Goal: Task Accomplishment & Management: Manage account settings

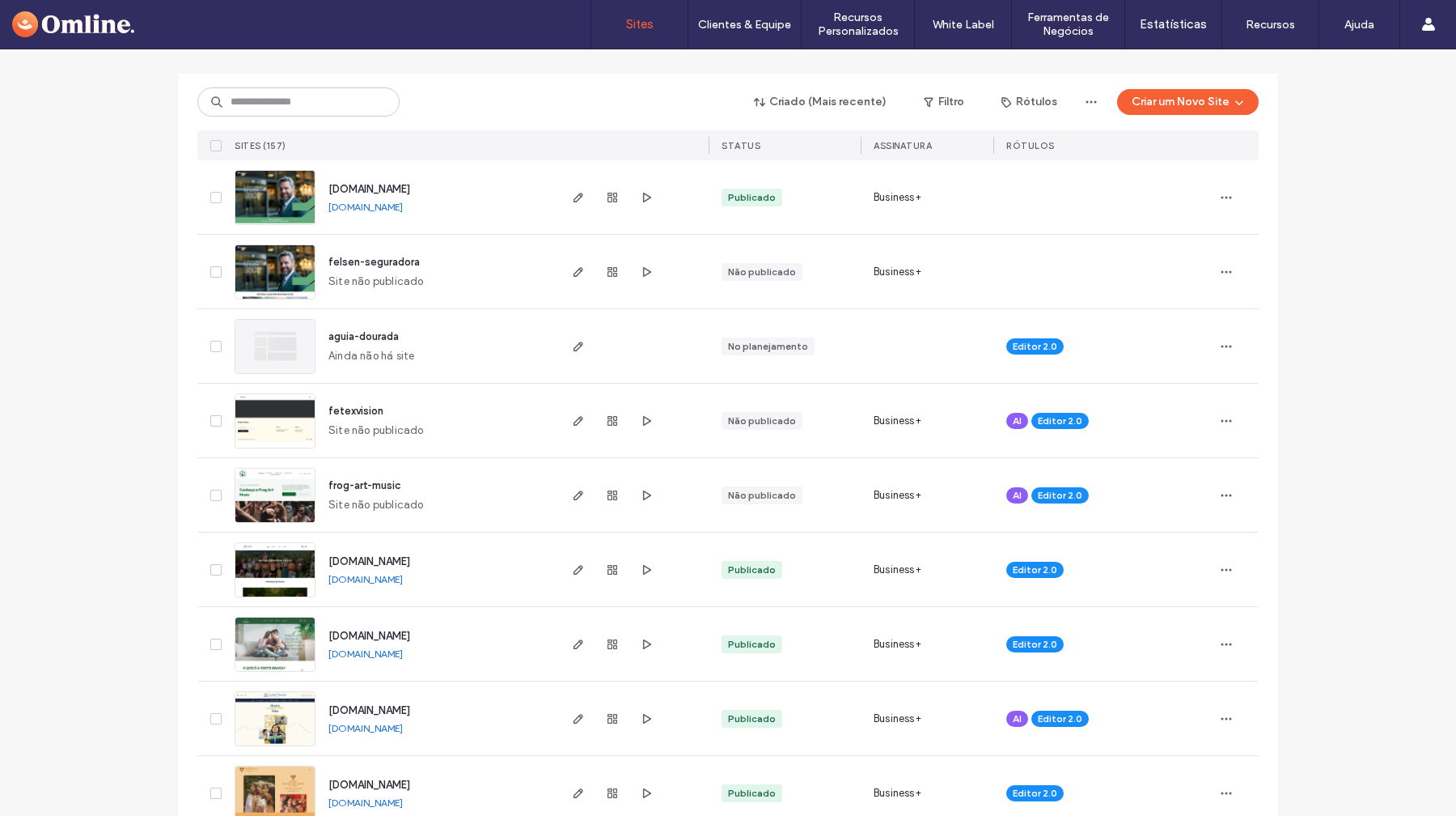
scroll to position [121, 0]
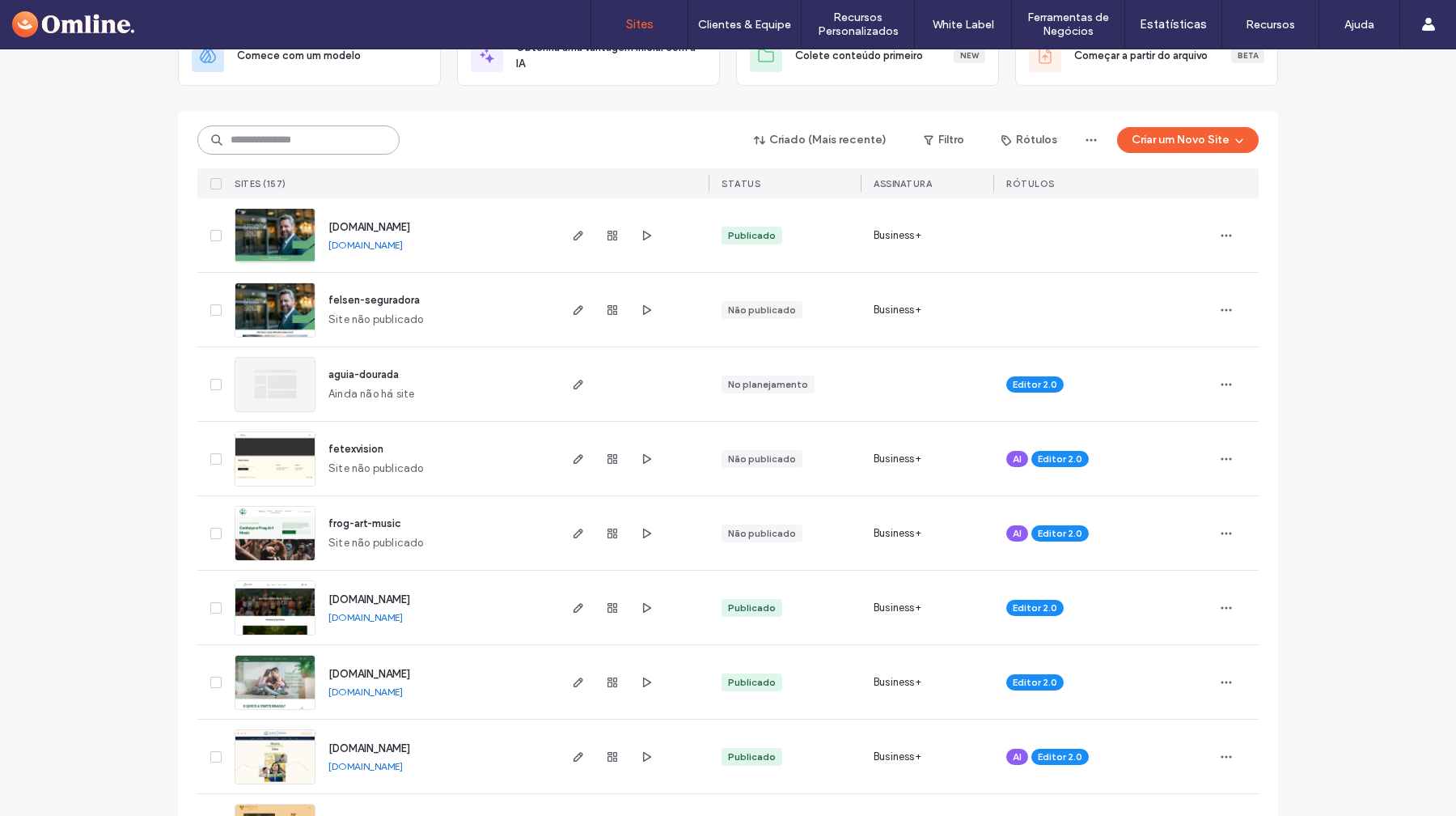
click at [354, 143] on input at bounding box center [298, 141] width 202 height 30
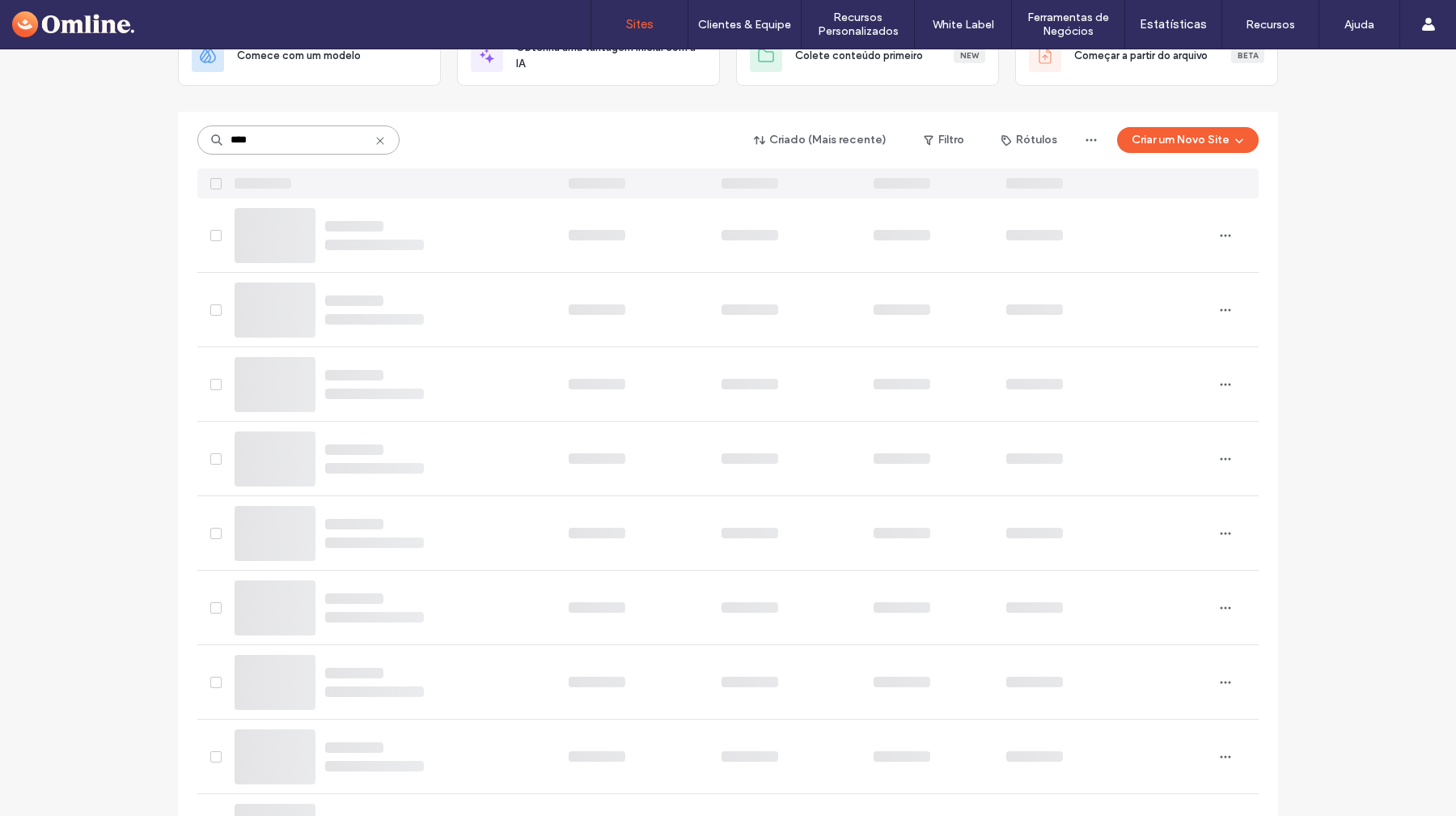
scroll to position [0, 0]
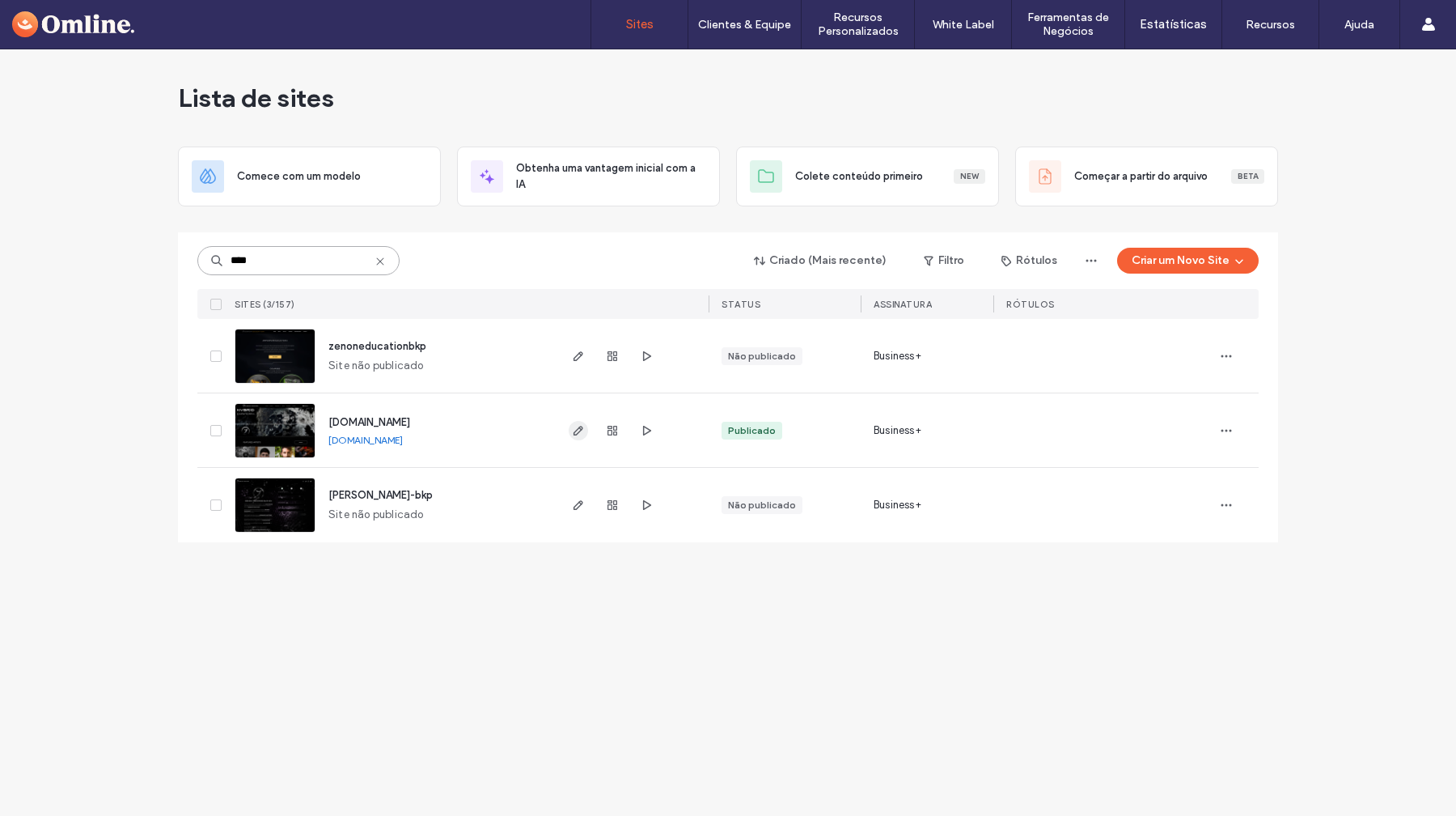
type input "****"
click at [574, 434] on use "button" at bounding box center [578, 430] width 10 height 10
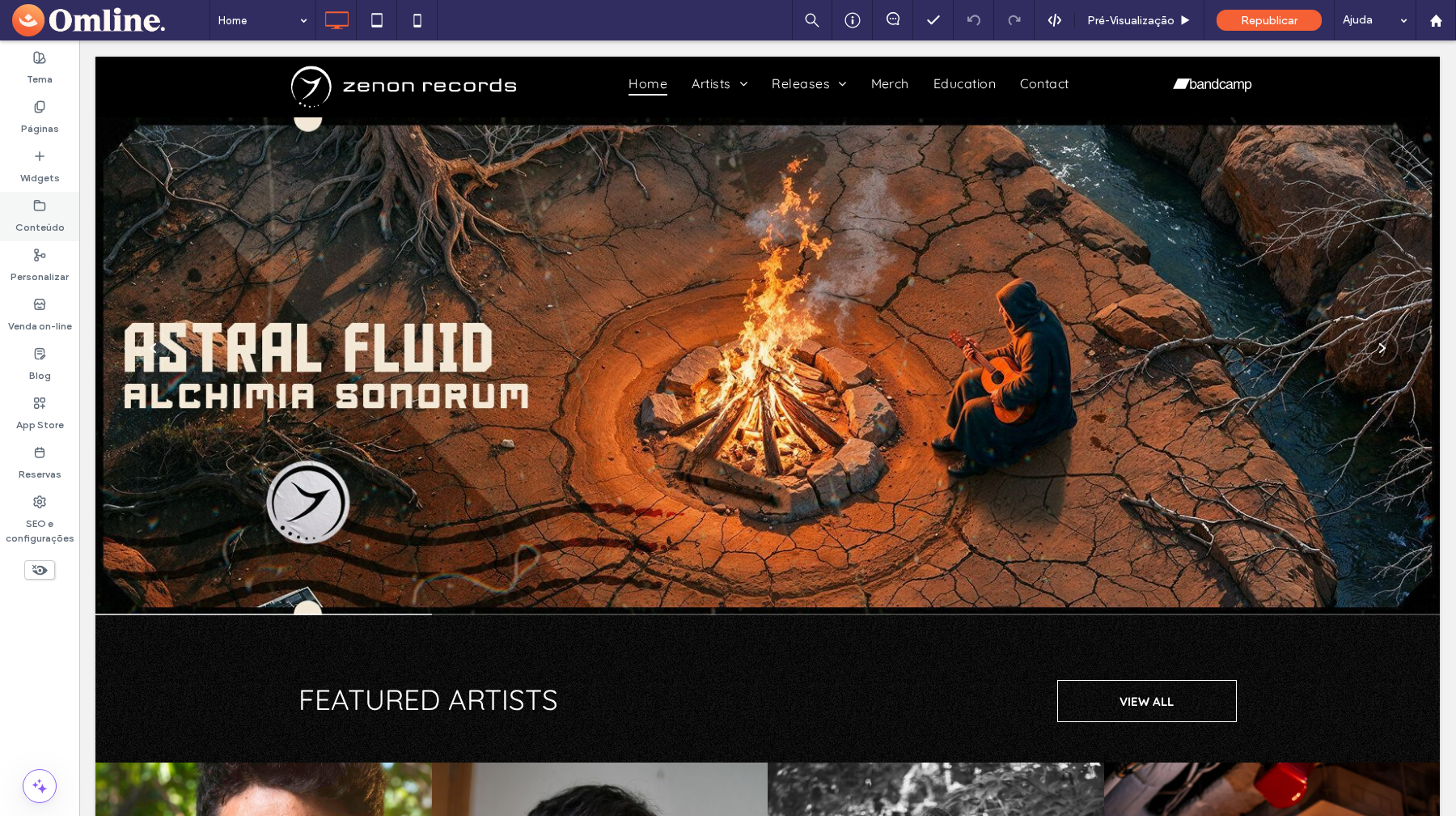
click at [33, 213] on label "Conteúdo" at bounding box center [40, 223] width 49 height 23
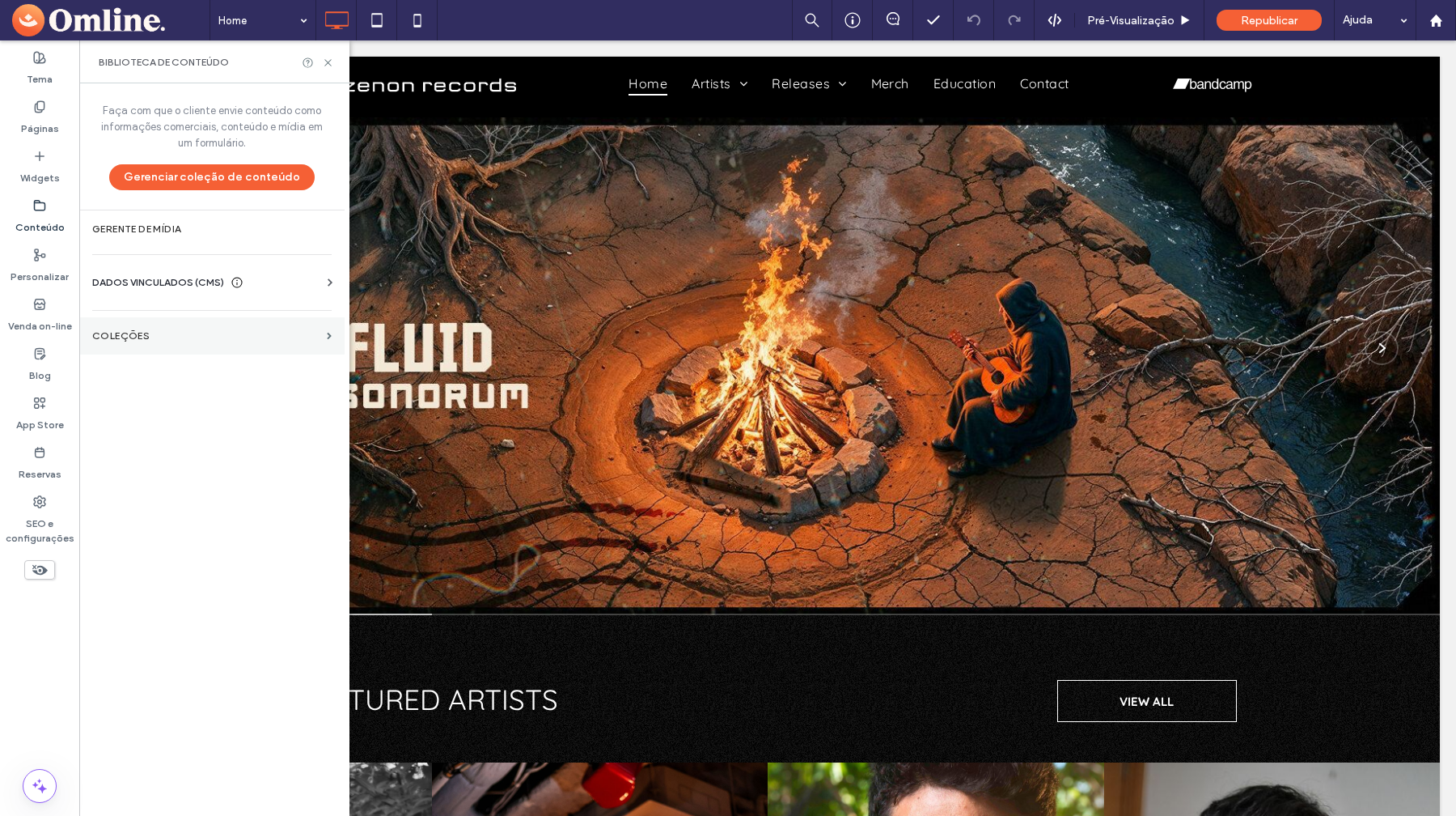
click at [146, 336] on label "COLEÇÕES" at bounding box center [206, 335] width 228 height 11
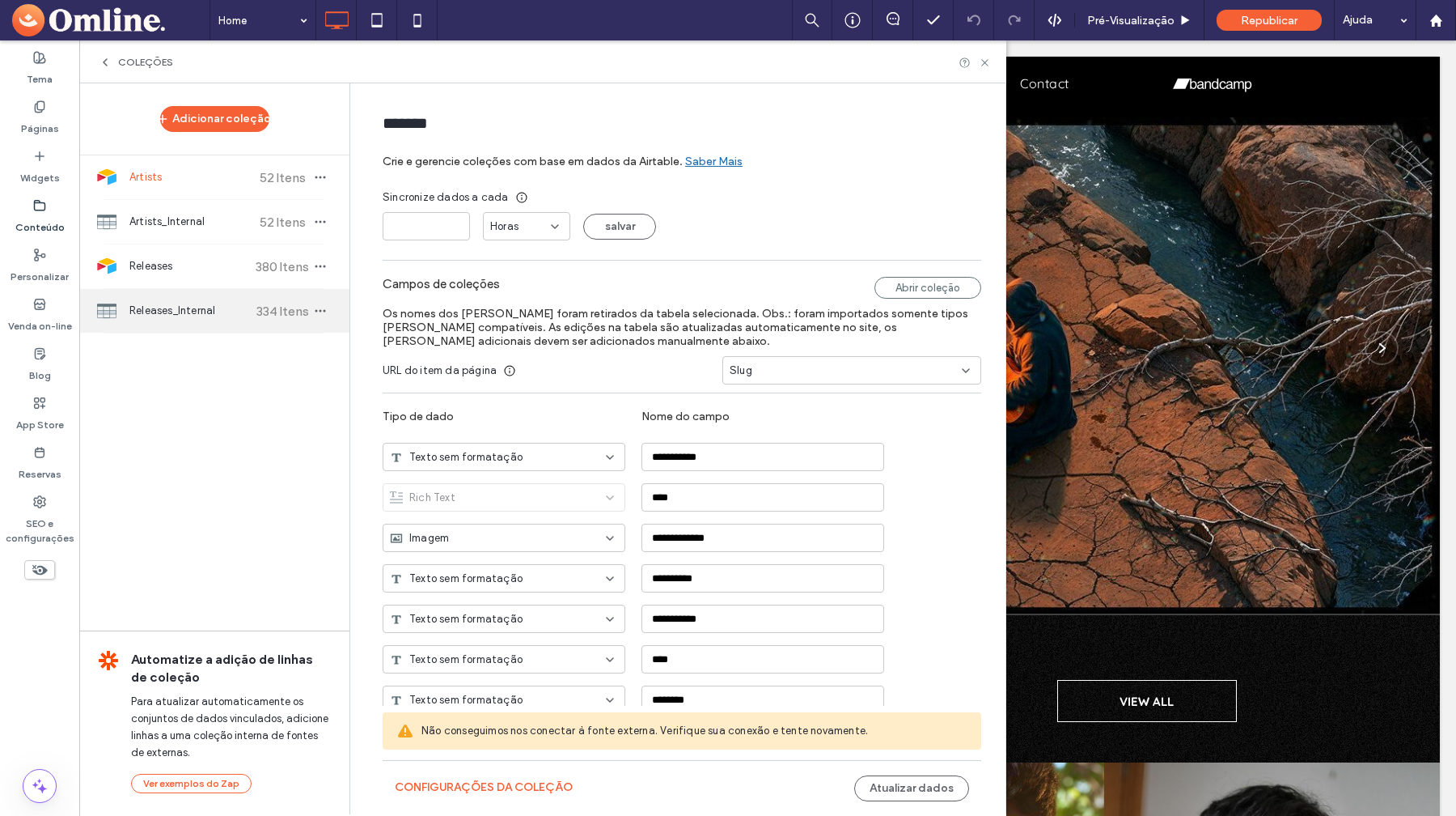
click at [164, 310] on span "Releases_Internal" at bounding box center [189, 311] width 121 height 16
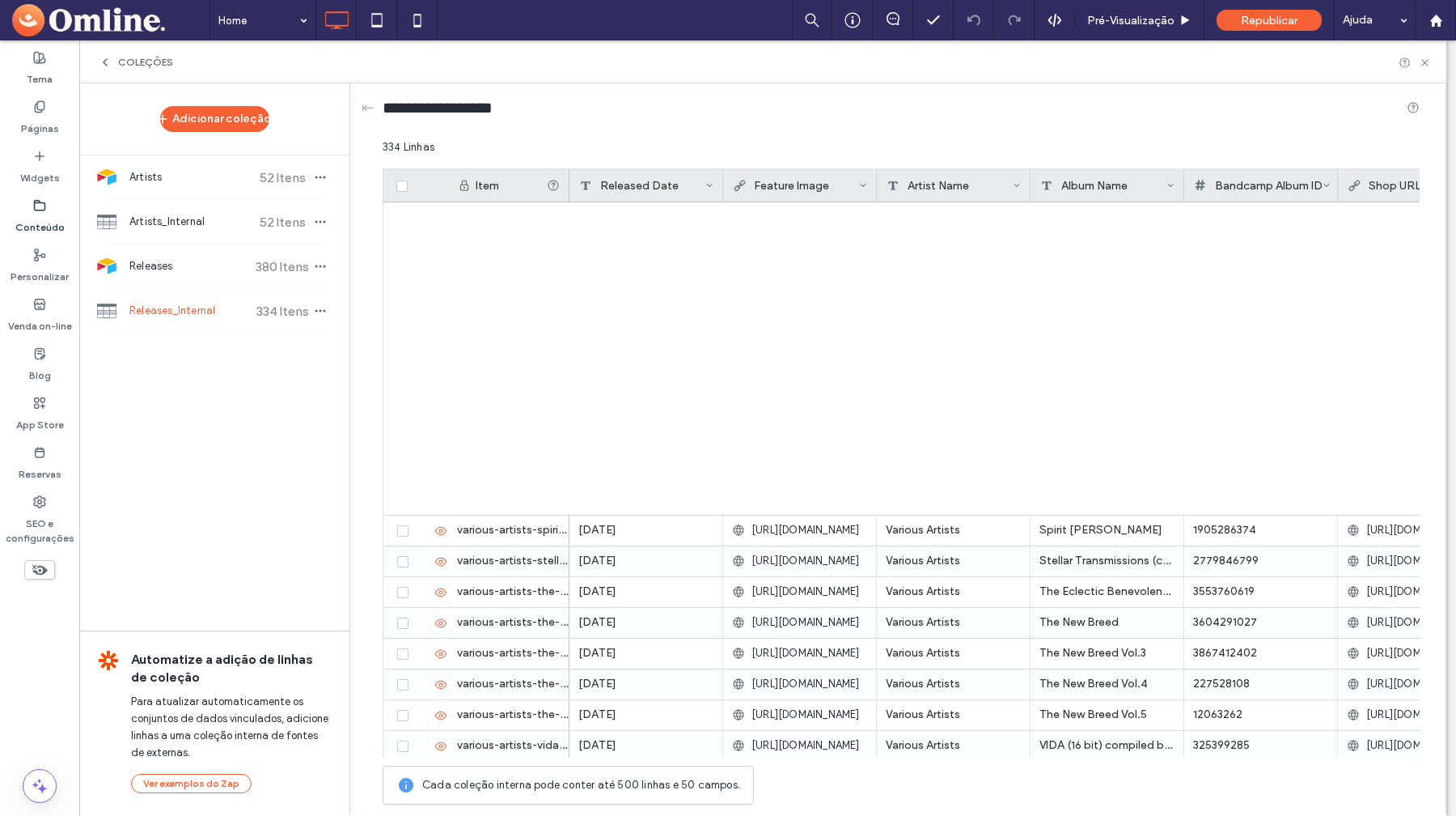
scroll to position [9749, 0]
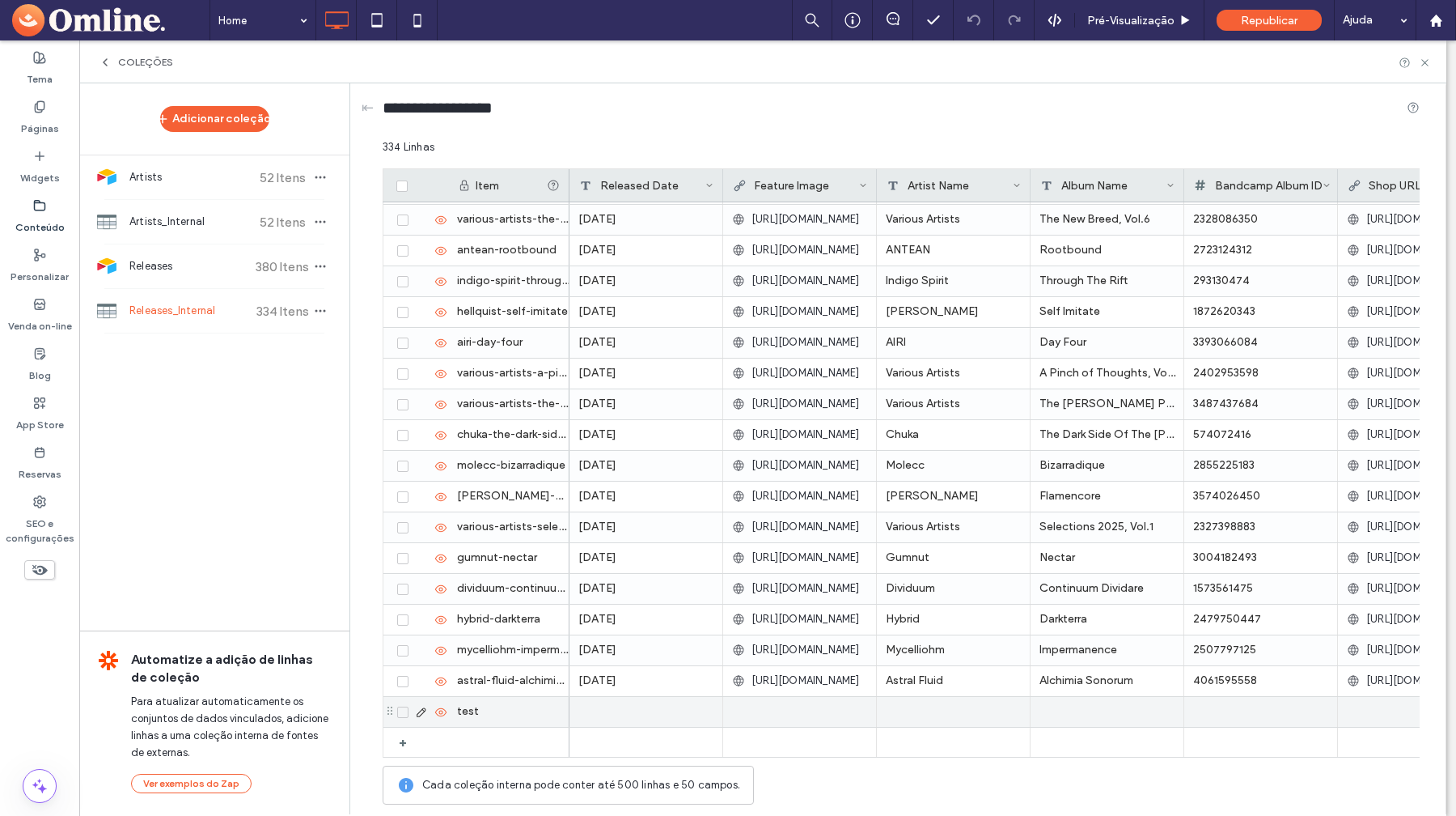
click at [406, 710] on span at bounding box center [403, 712] width 11 height 11
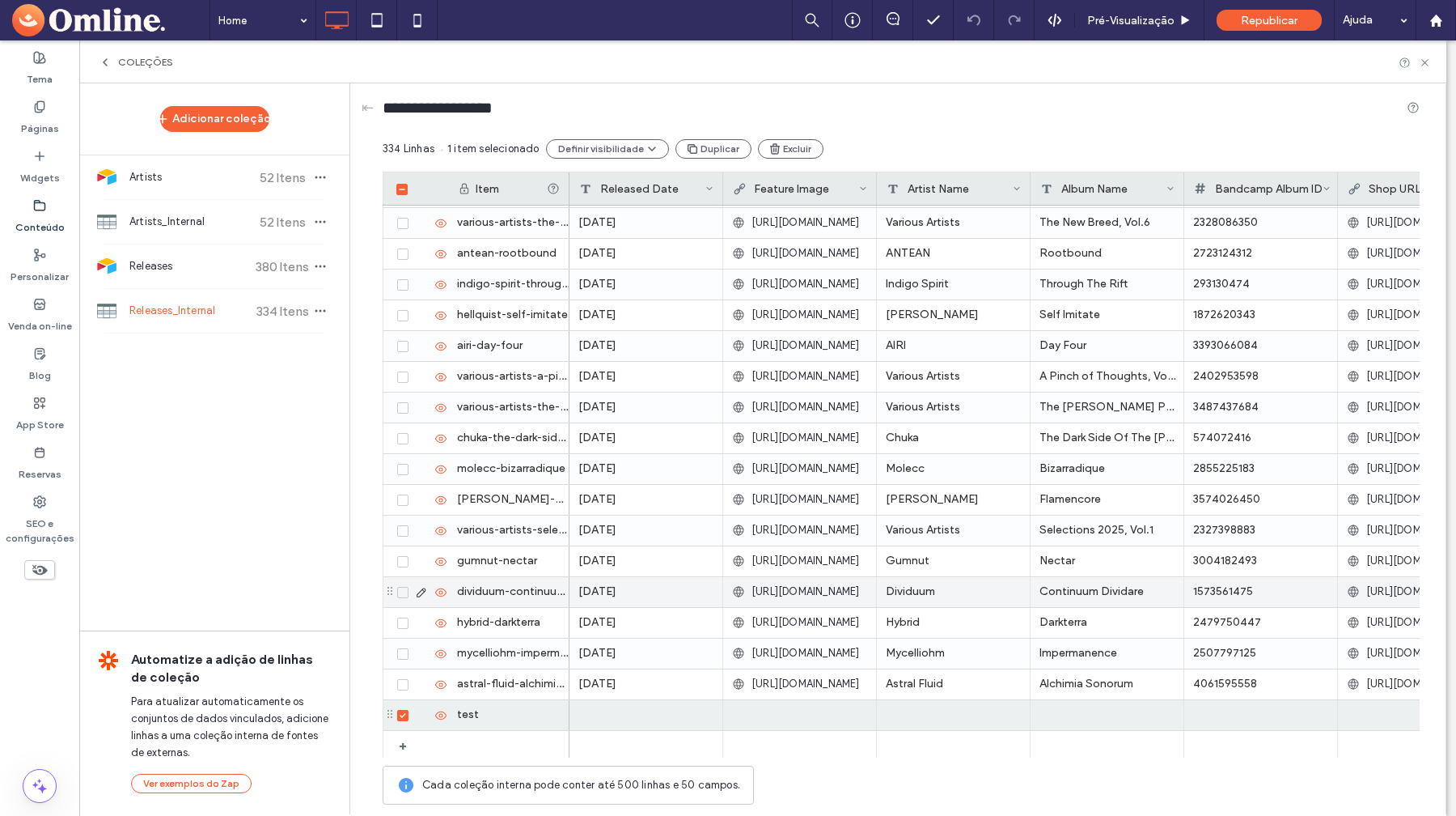
scroll to position [9751, 0]
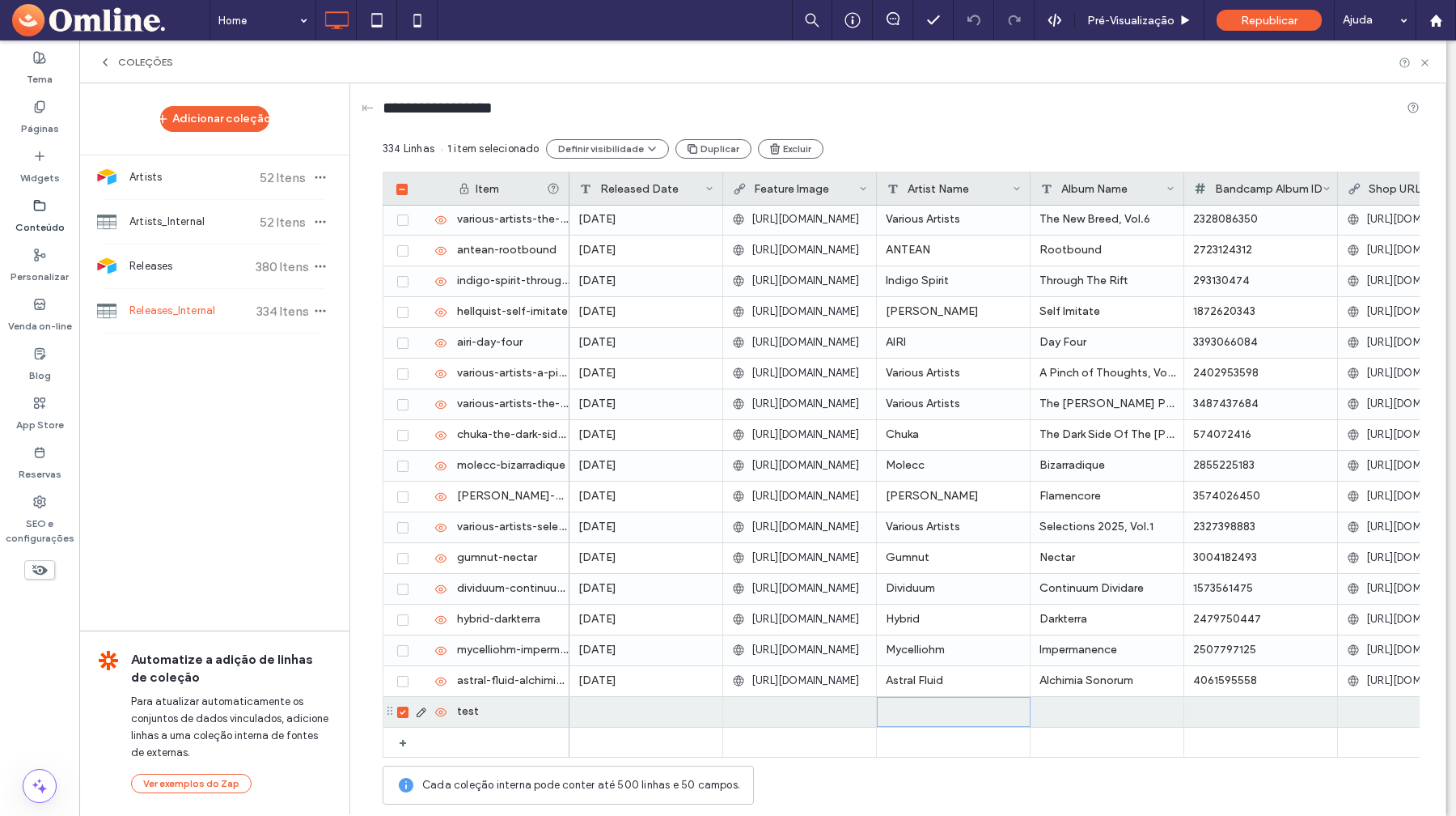
click at [932, 720] on div at bounding box center [954, 712] width 154 height 30
click at [803, 145] on button "Excluir" at bounding box center [791, 148] width 66 height 19
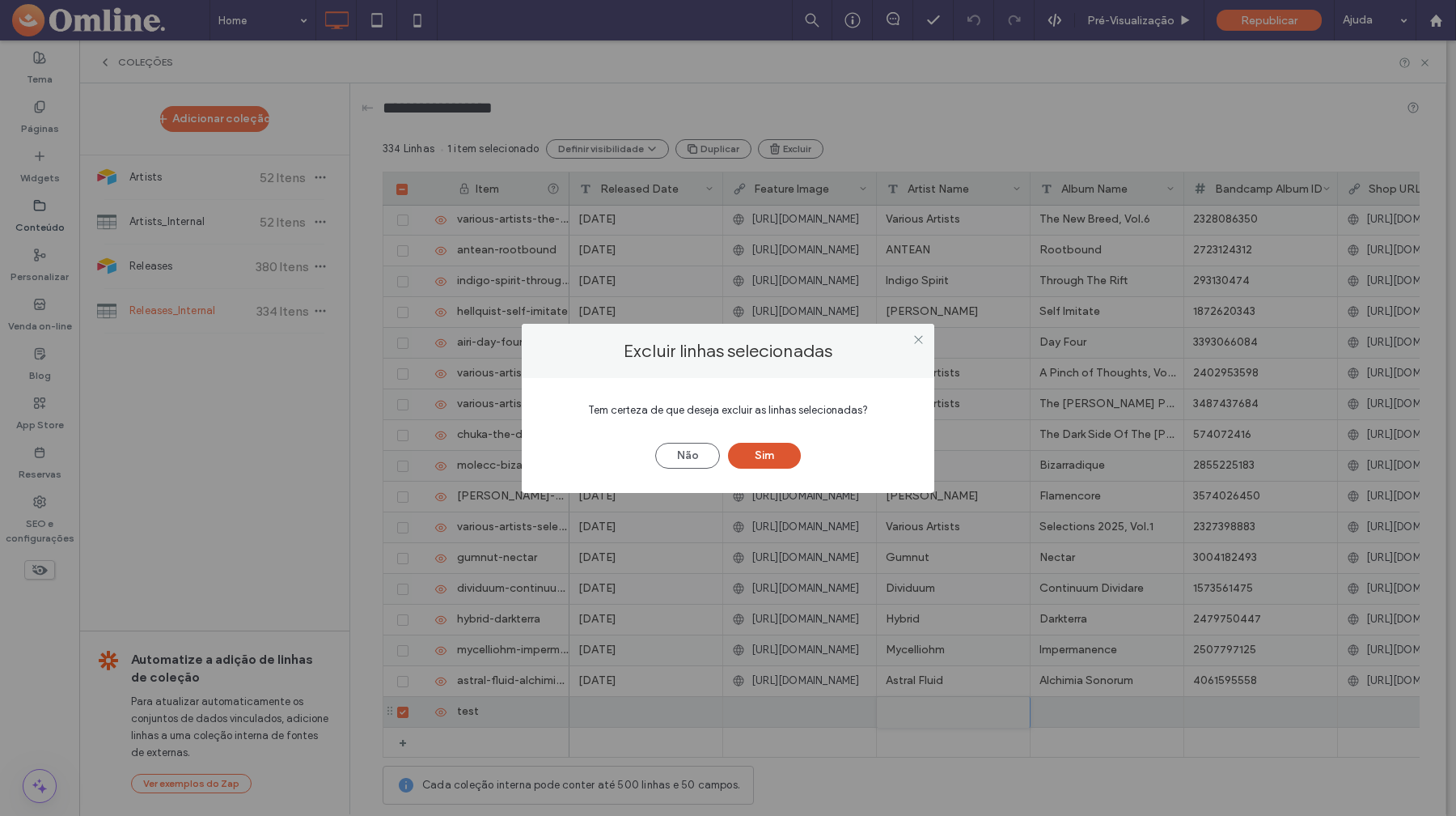
click at [760, 456] on button "Sim" at bounding box center [764, 456] width 73 height 26
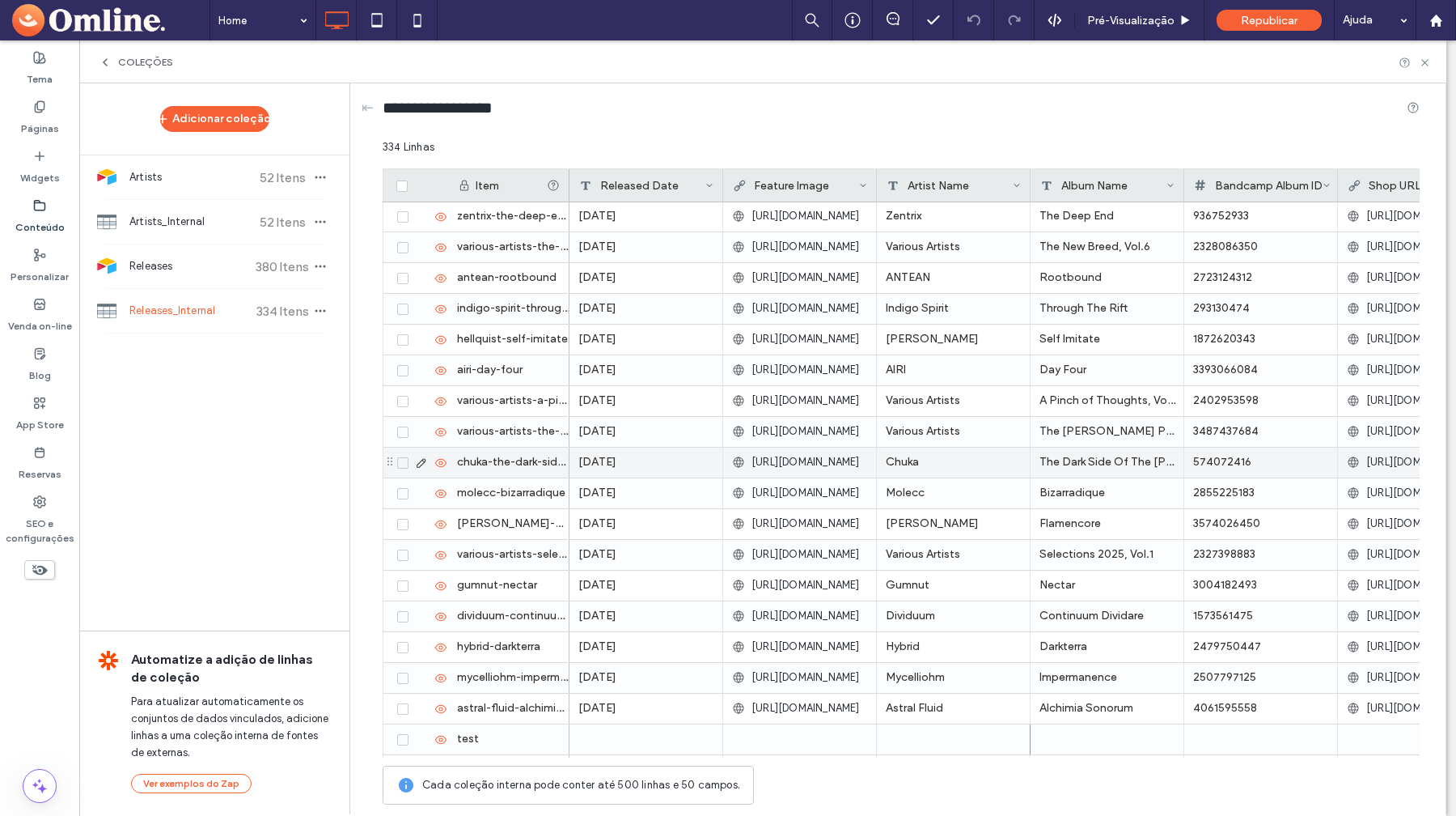
scroll to position [9717, 0]
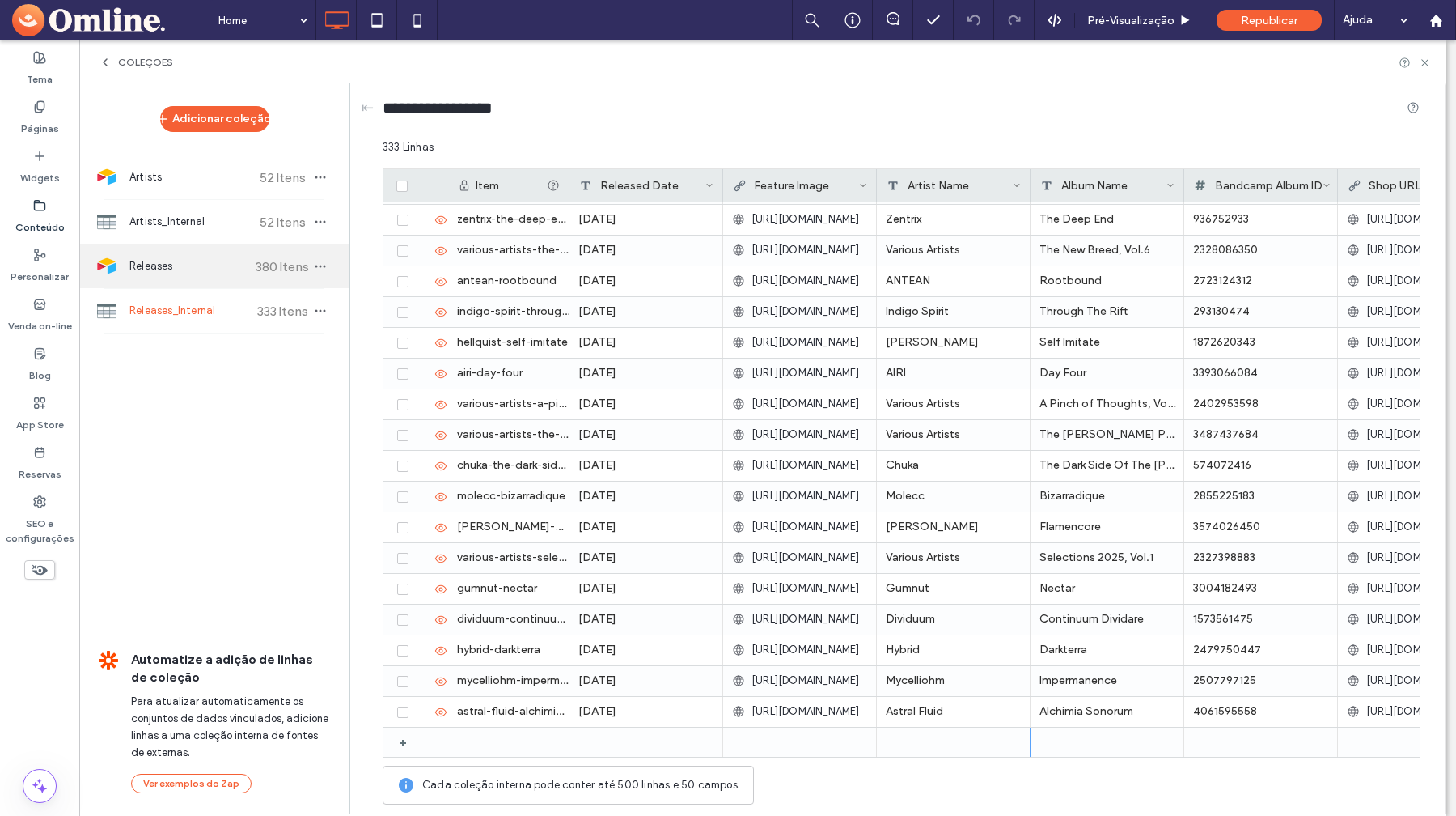
click at [191, 281] on div "Releases 380 Itens" at bounding box center [213, 267] width 270 height 43
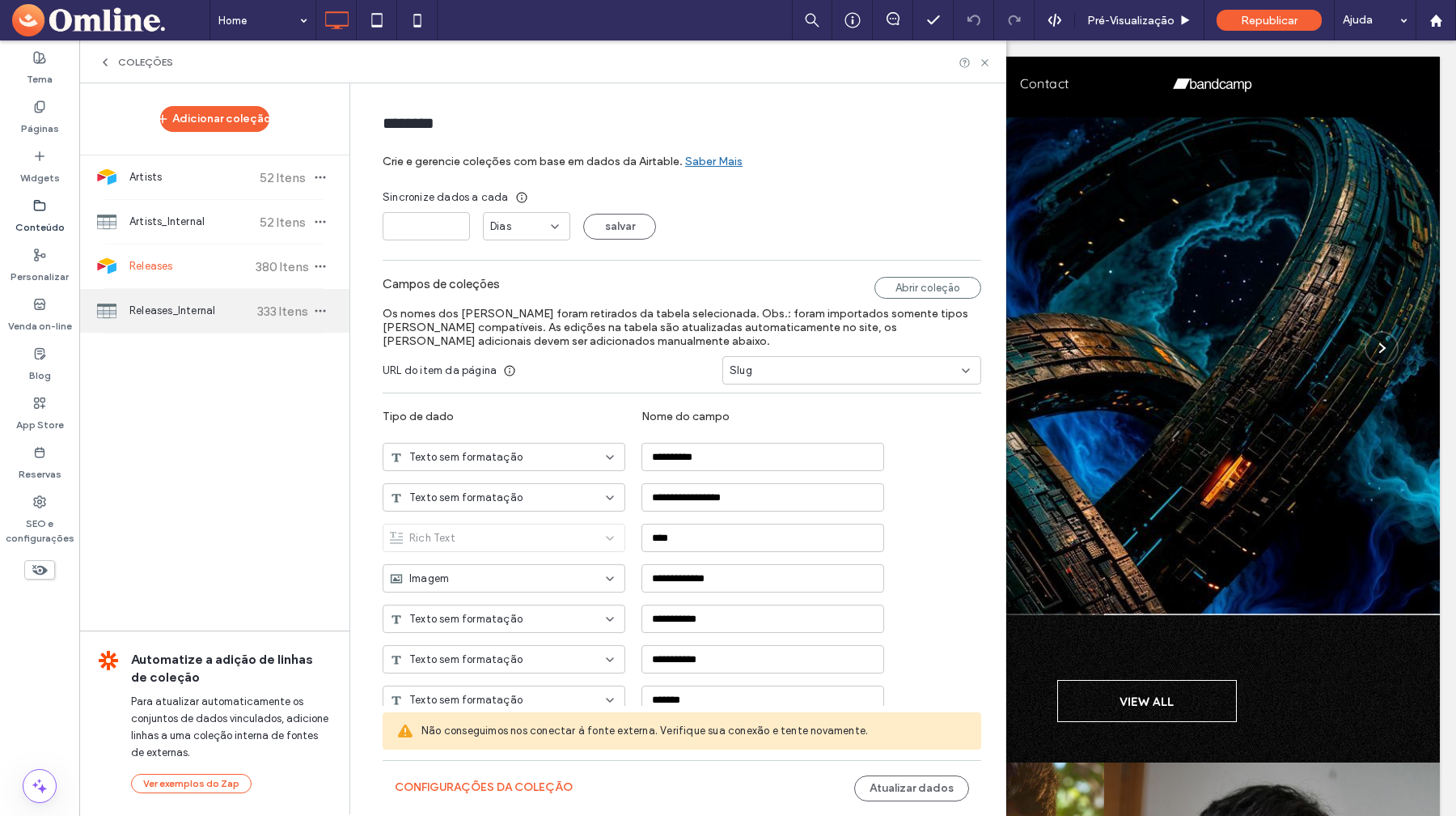
click at [180, 315] on span "Releases_Internal" at bounding box center [189, 311] width 121 height 16
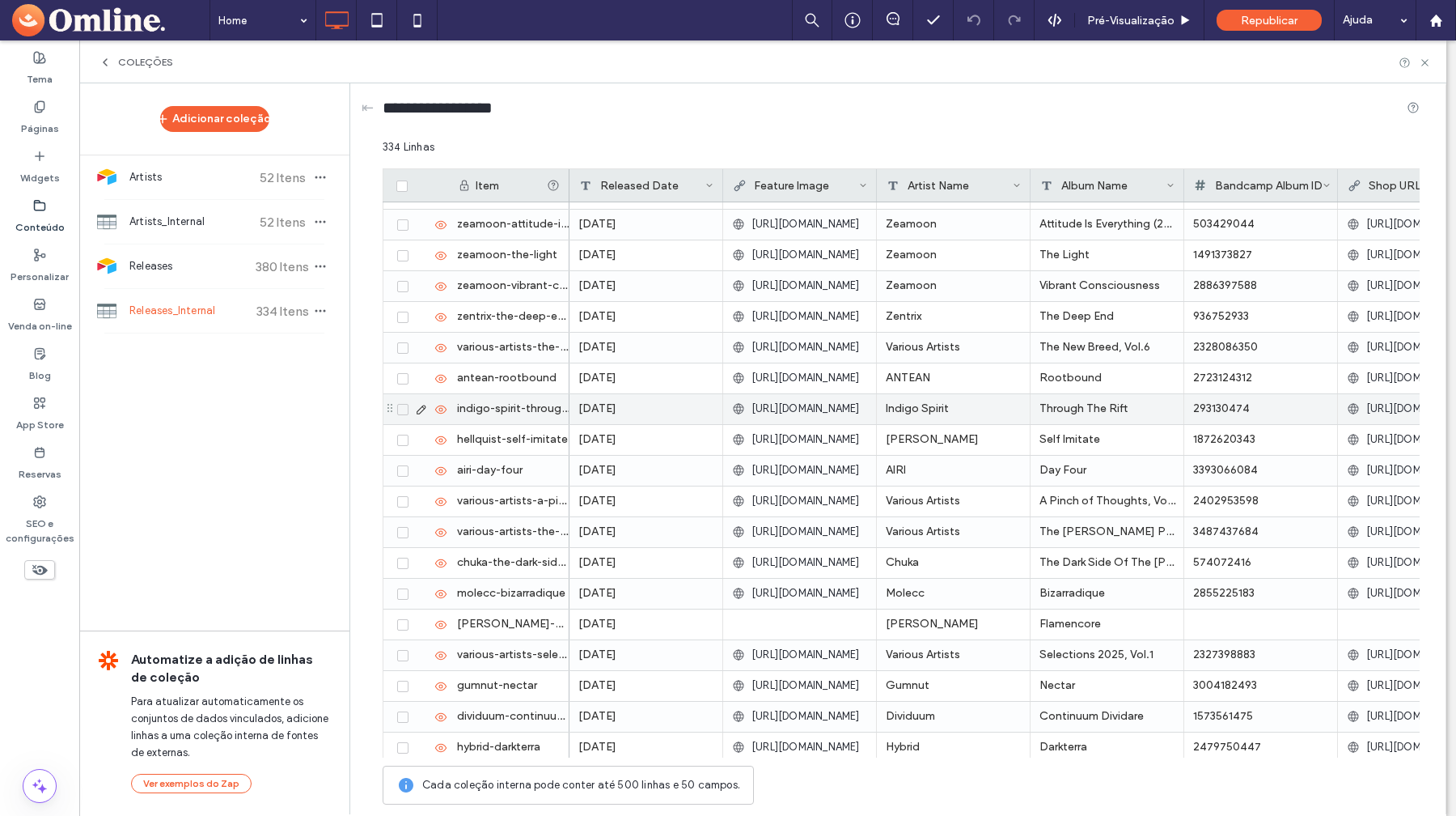
scroll to position [9749, 0]
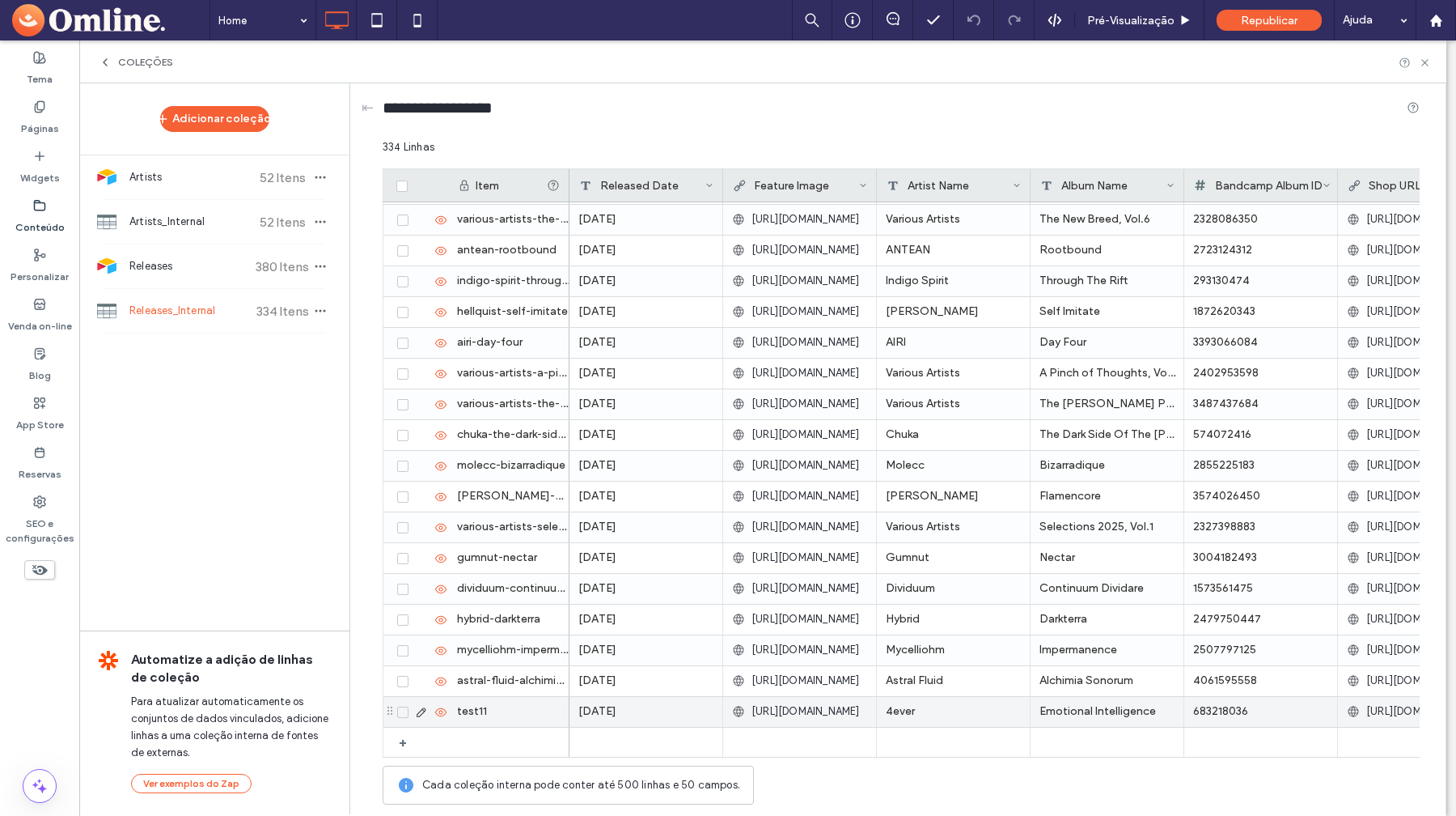
click at [402, 715] on span at bounding box center [403, 712] width 11 height 11
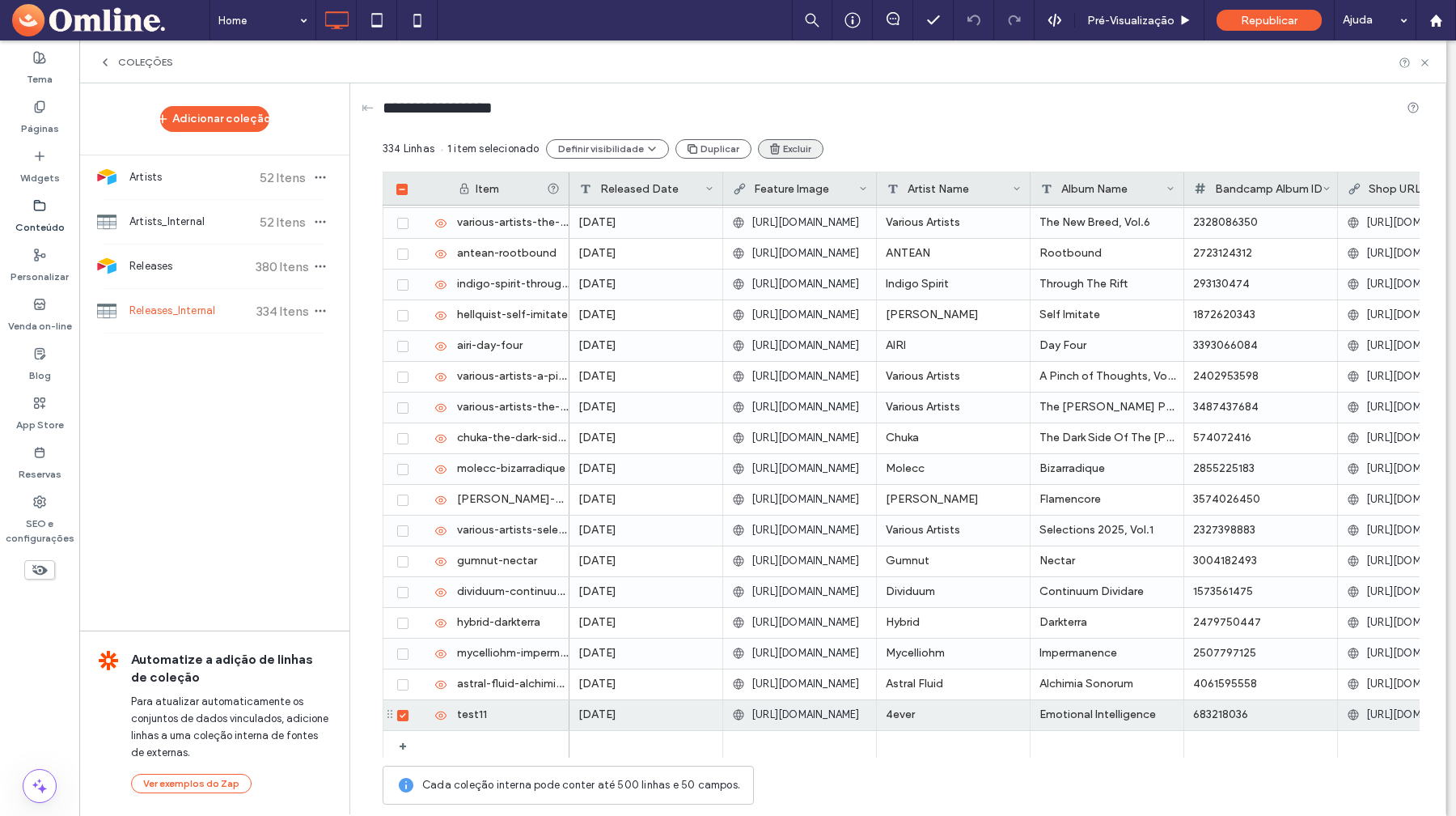
click at [779, 152] on button "Excluir" at bounding box center [791, 148] width 66 height 19
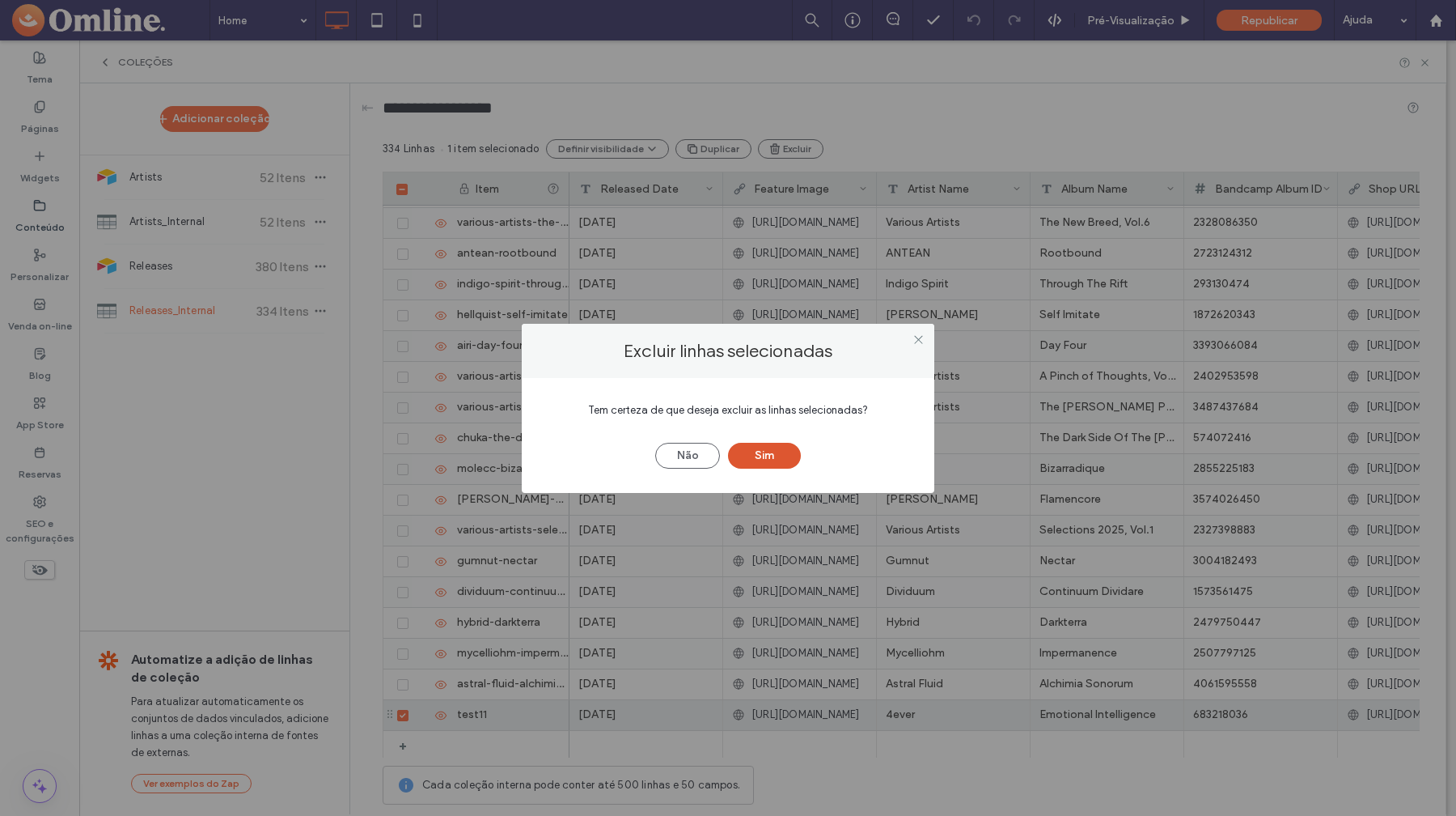
click at [759, 458] on button "Sim" at bounding box center [764, 456] width 73 height 26
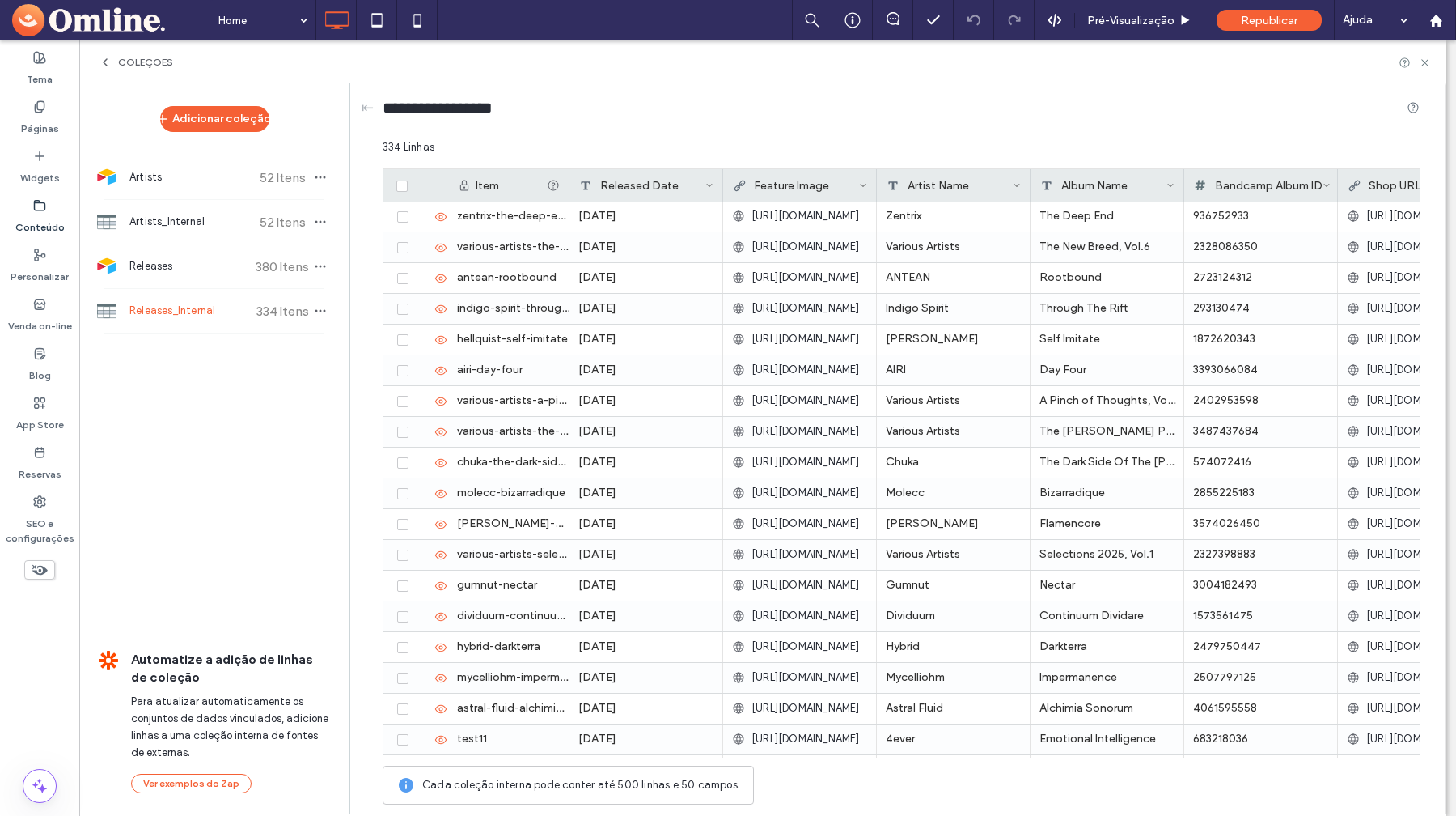
scroll to position [9717, 0]
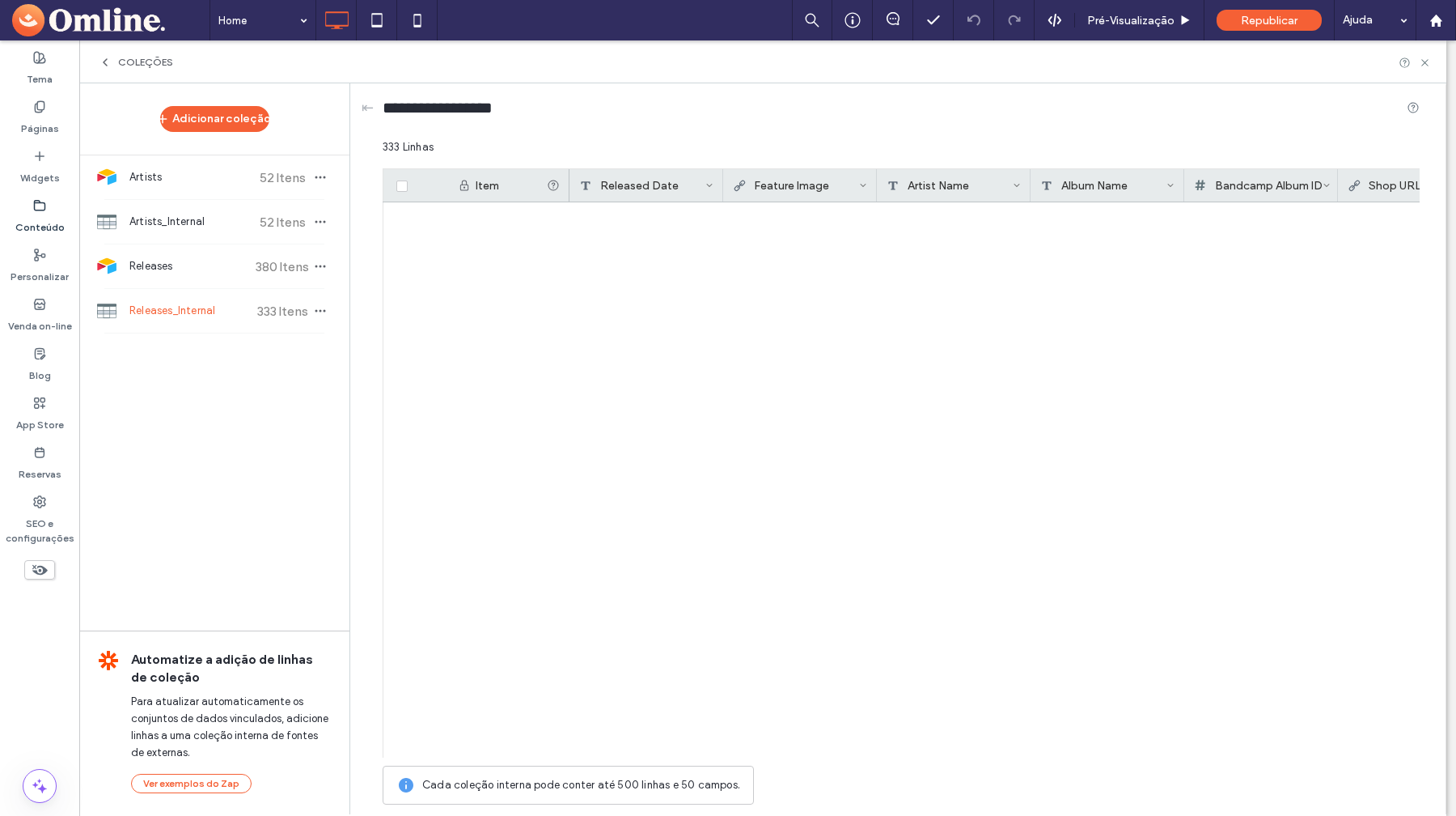
scroll to position [9717, 0]
